Goal: Task Accomplishment & Management: Manage account settings

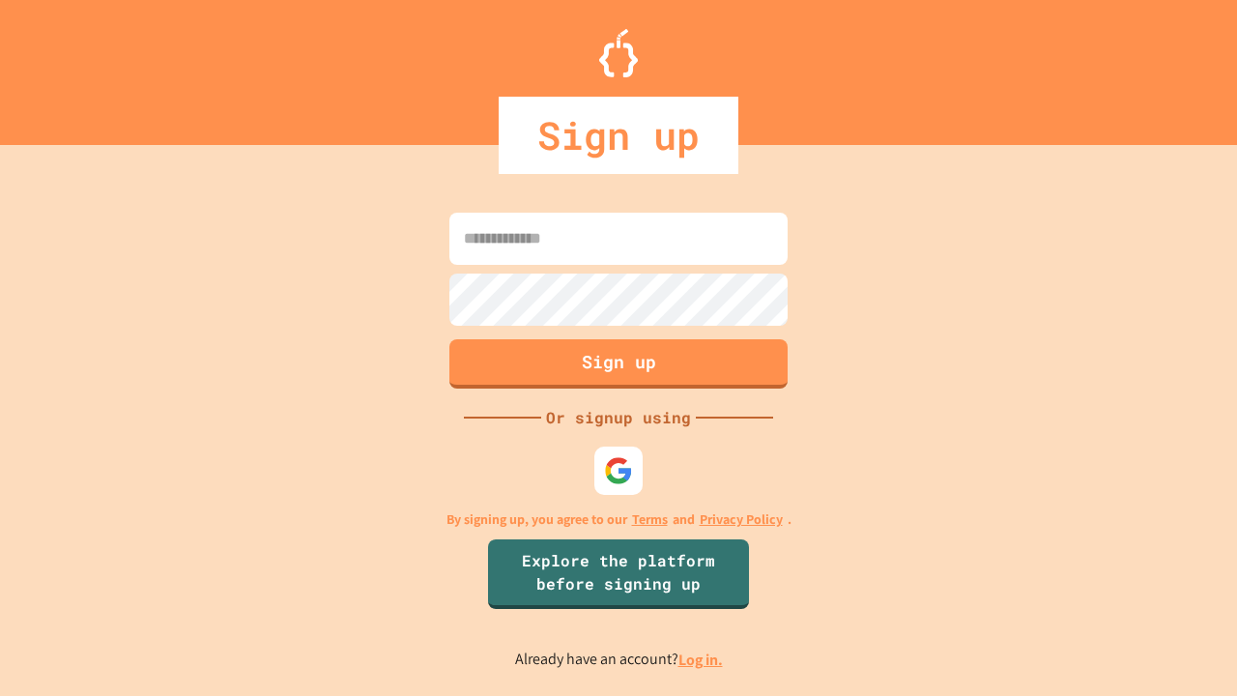
click at [702, 659] on link "Log in." at bounding box center [701, 660] width 44 height 20
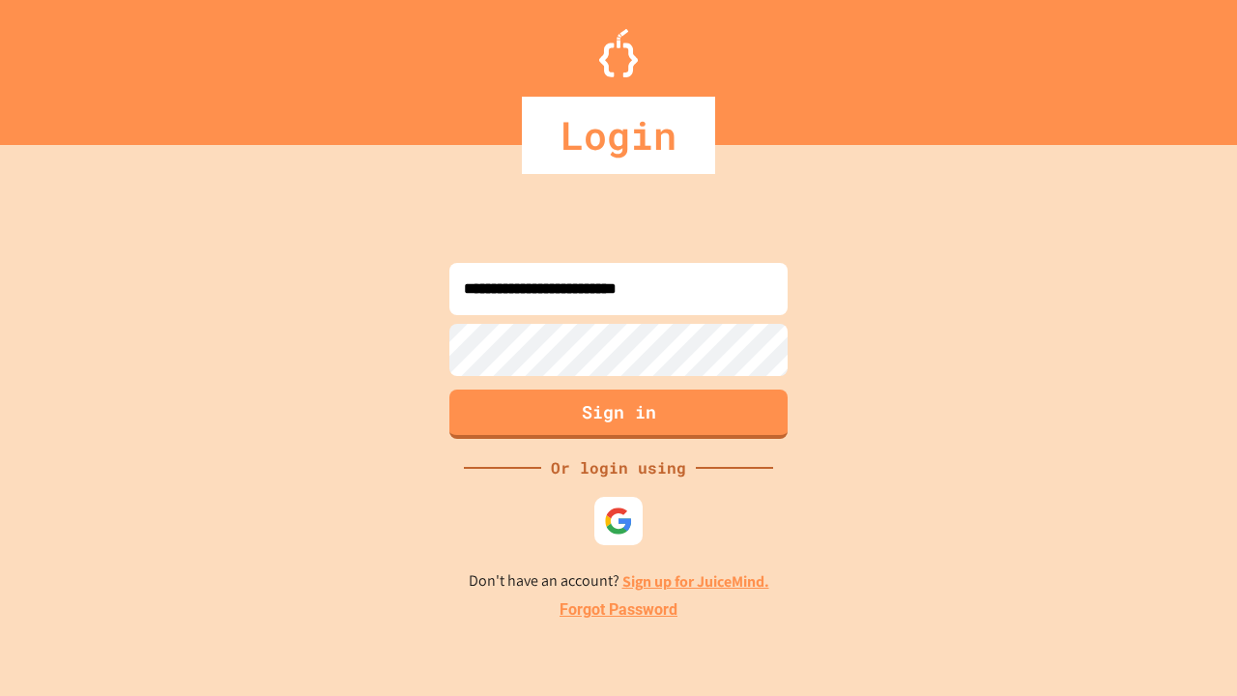
type input "**********"
